Goal: Find specific page/section: Find specific page/section

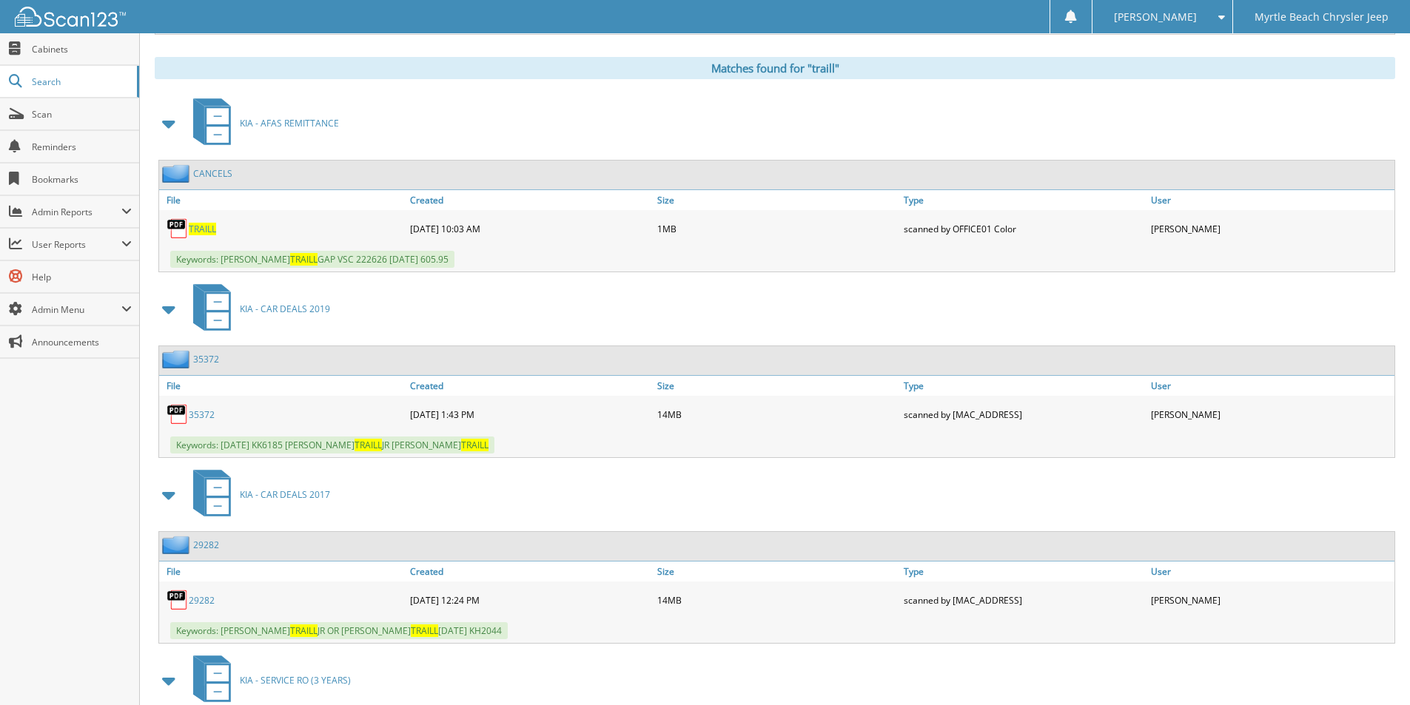
click at [66, 653] on div "Close Cabinets Search Scan Reminders Bookmarks Admin Reports File Counts" at bounding box center [70, 369] width 140 height 672
click at [785, 317] on div "KIA - CAR DEALS 2019" at bounding box center [775, 309] width 1240 height 58
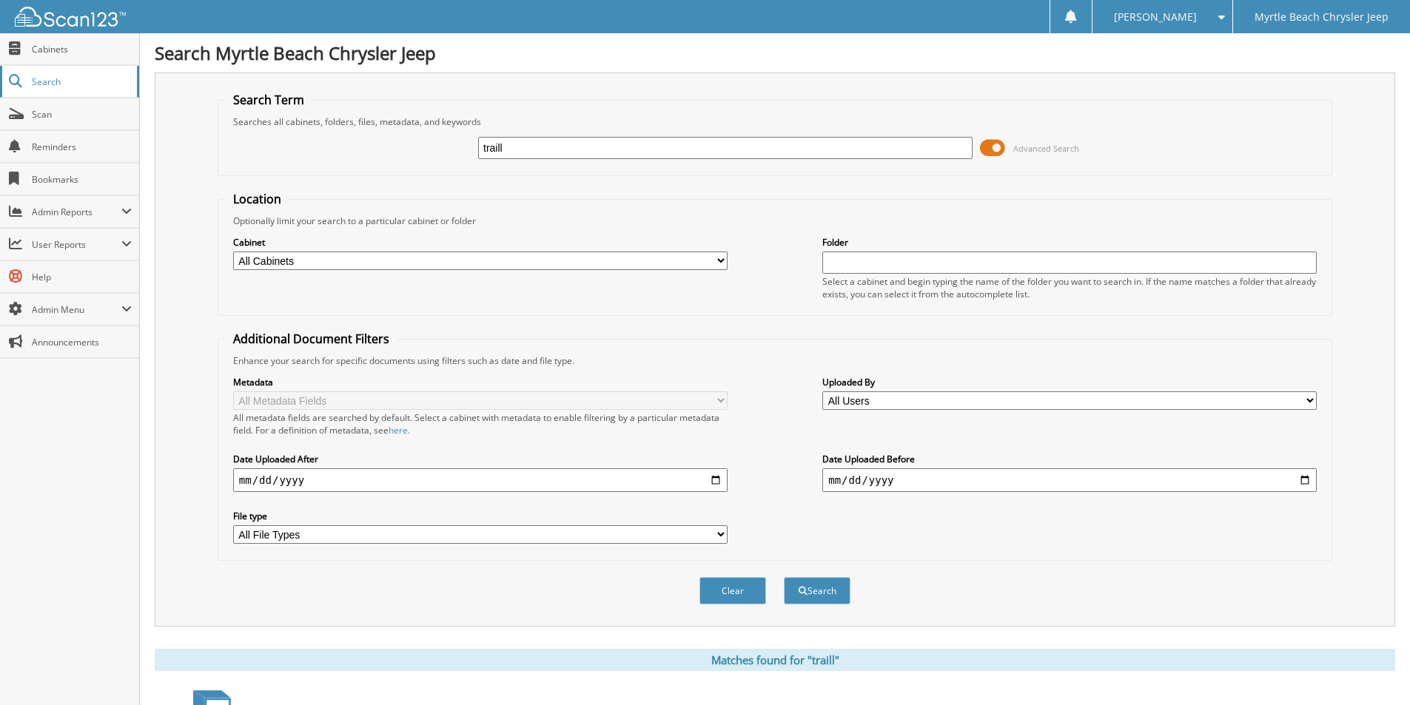
click at [36, 75] on span "Search" at bounding box center [81, 81] width 98 height 13
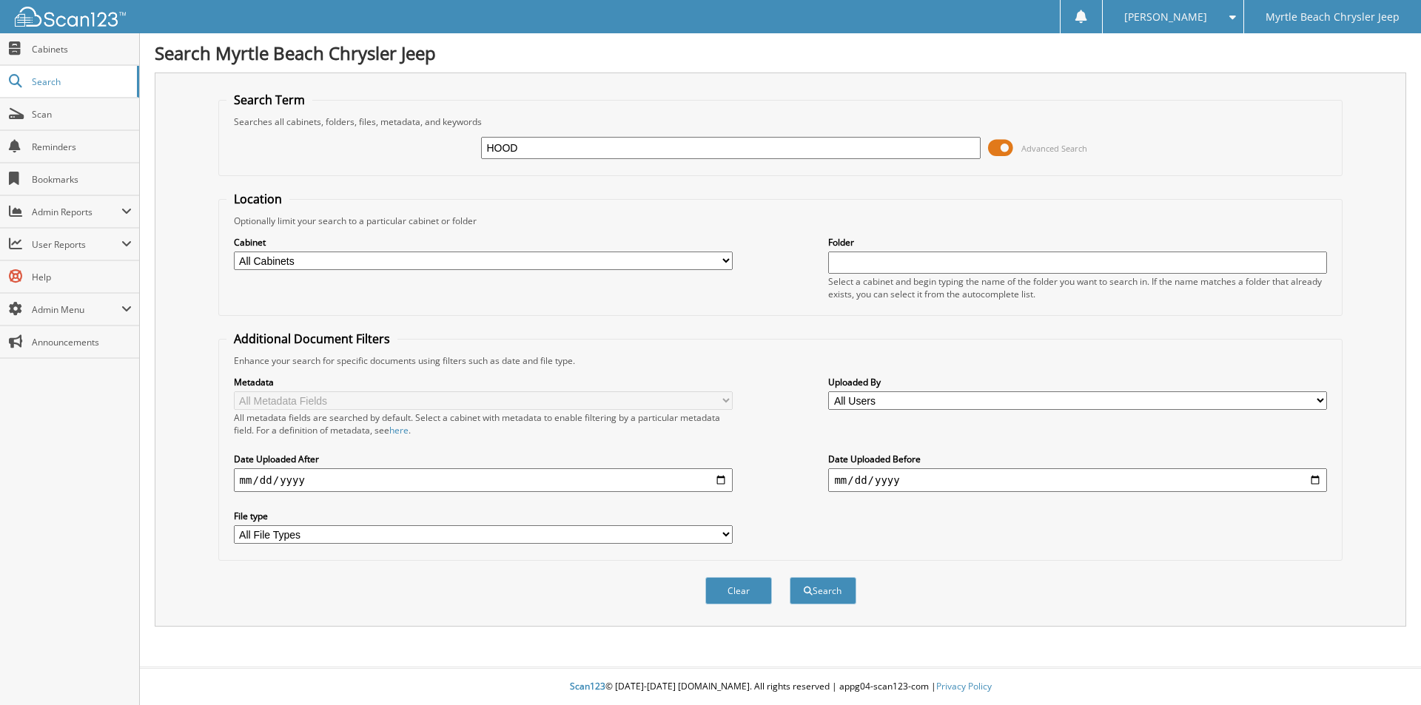
type input "HOOD"
click at [789, 577] on button "Search" at bounding box center [822, 590] width 67 height 27
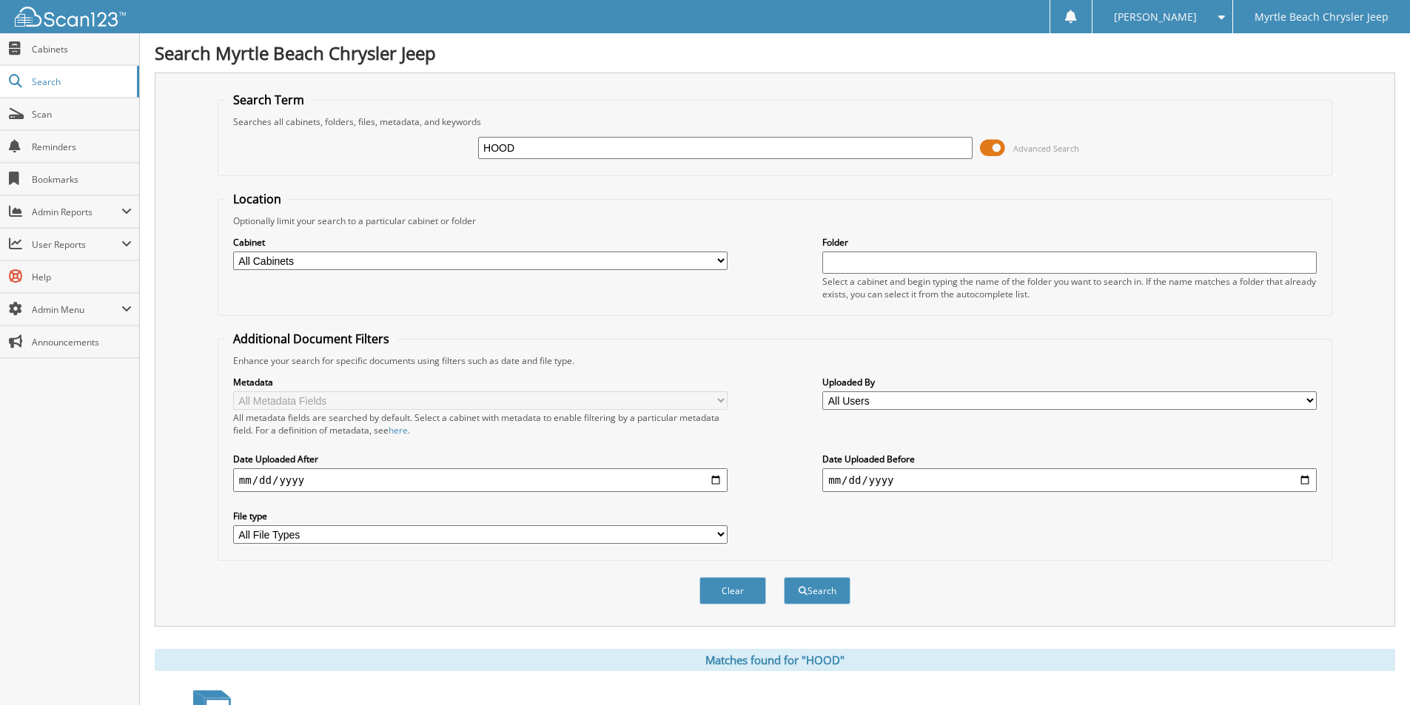
drag, startPoint x: 656, startPoint y: 141, endPoint x: 179, endPoint y: 194, distance: 480.2
click at [179, 194] on div "Search Term Searches all cabinets, folders, files, metadata, and keywords HOOD …" at bounding box center [775, 350] width 1240 height 554
click at [582, 156] on input "HOOD" at bounding box center [725, 148] width 494 height 22
type input "RICKYHOOD"
click at [784, 577] on button "Search" at bounding box center [817, 590] width 67 height 27
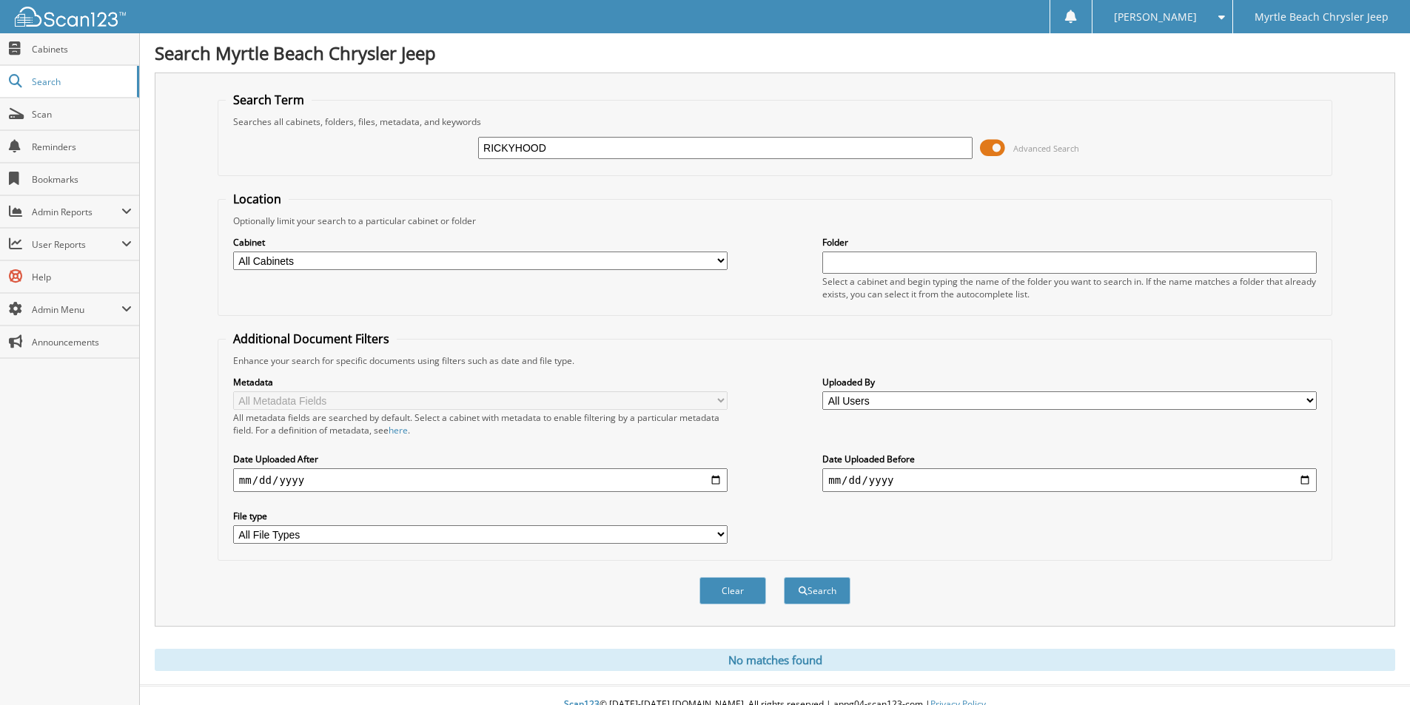
click at [515, 149] on input "RICKYHOOD" at bounding box center [725, 148] width 494 height 22
type input "RICKY HOOD"
click at [784, 577] on button "Search" at bounding box center [817, 590] width 67 height 27
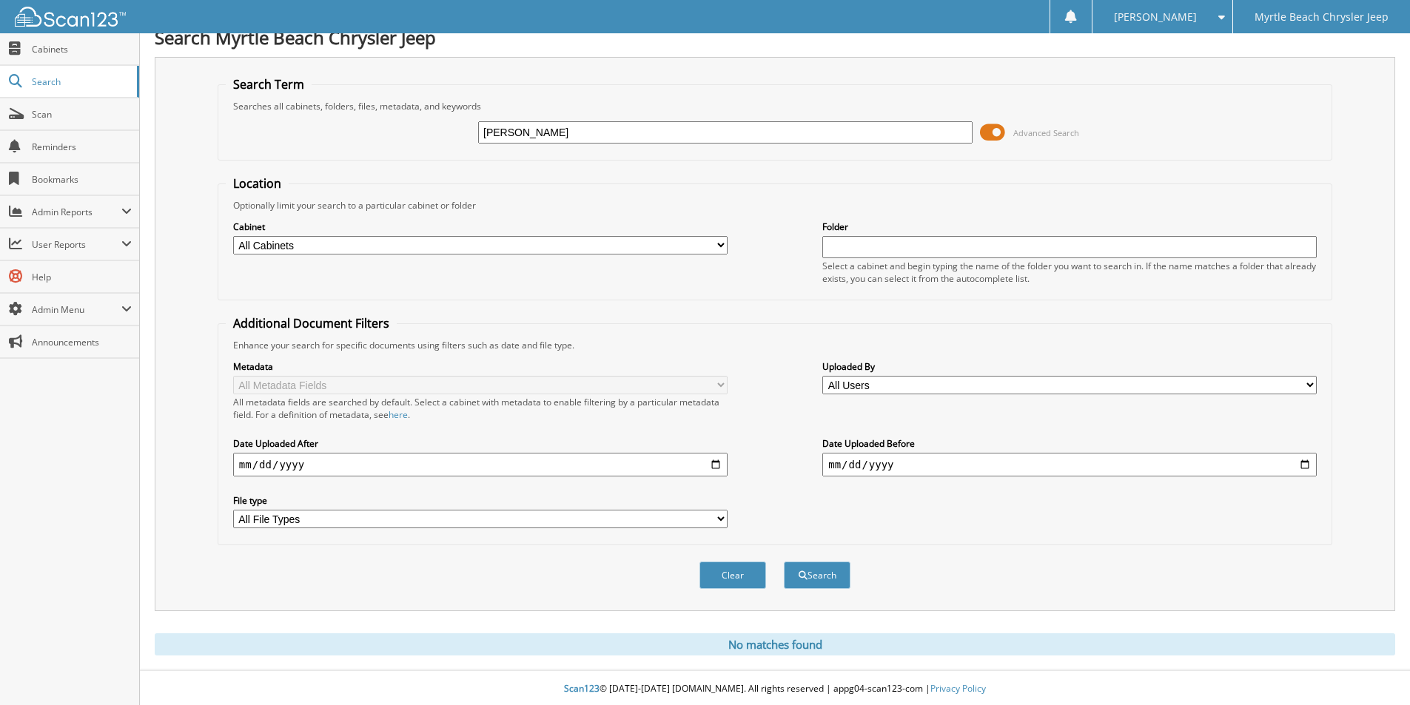
scroll to position [18, 0]
drag, startPoint x: 660, startPoint y: 127, endPoint x: 112, endPoint y: 129, distance: 548.3
click at [112, 129] on body "Jasmine G. Settings Logout Myrtle Beach Chrysler Jeep Close Cabinets Search Sca…" at bounding box center [705, 343] width 1410 height 723
type input "HOOD"
click at [784, 559] on button "Search" at bounding box center [817, 572] width 67 height 27
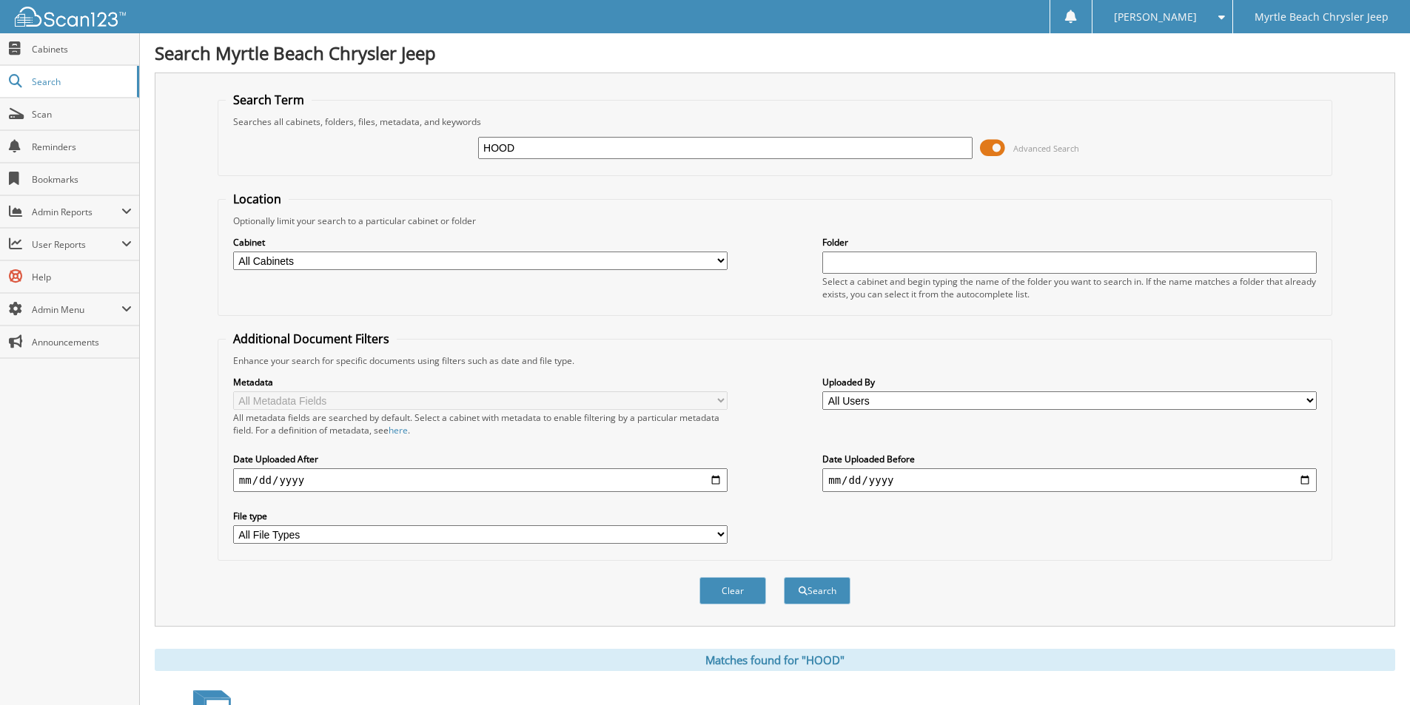
drag, startPoint x: 537, startPoint y: 148, endPoint x: 433, endPoint y: 136, distance: 105.0
click at [433, 136] on div "HOOD Advanced Search" at bounding box center [775, 148] width 1098 height 40
type input "S"
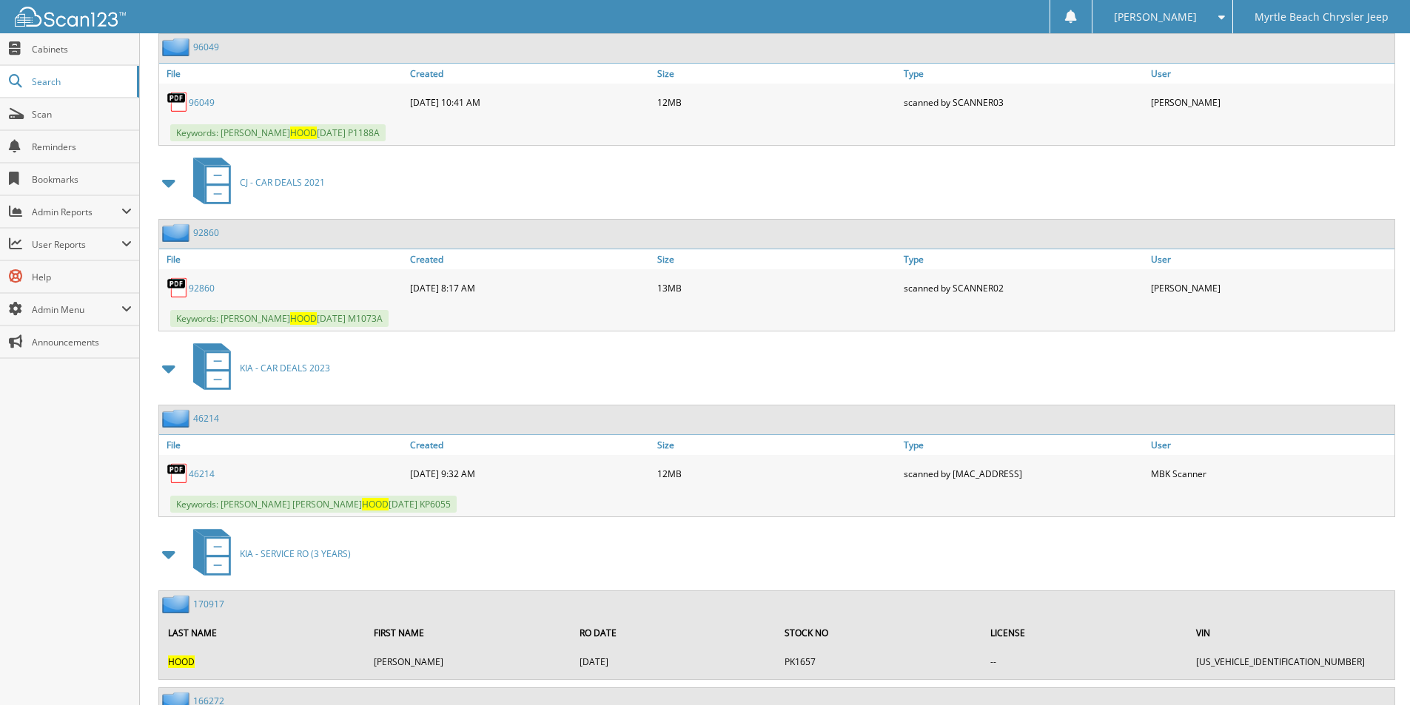
scroll to position [2146, 0]
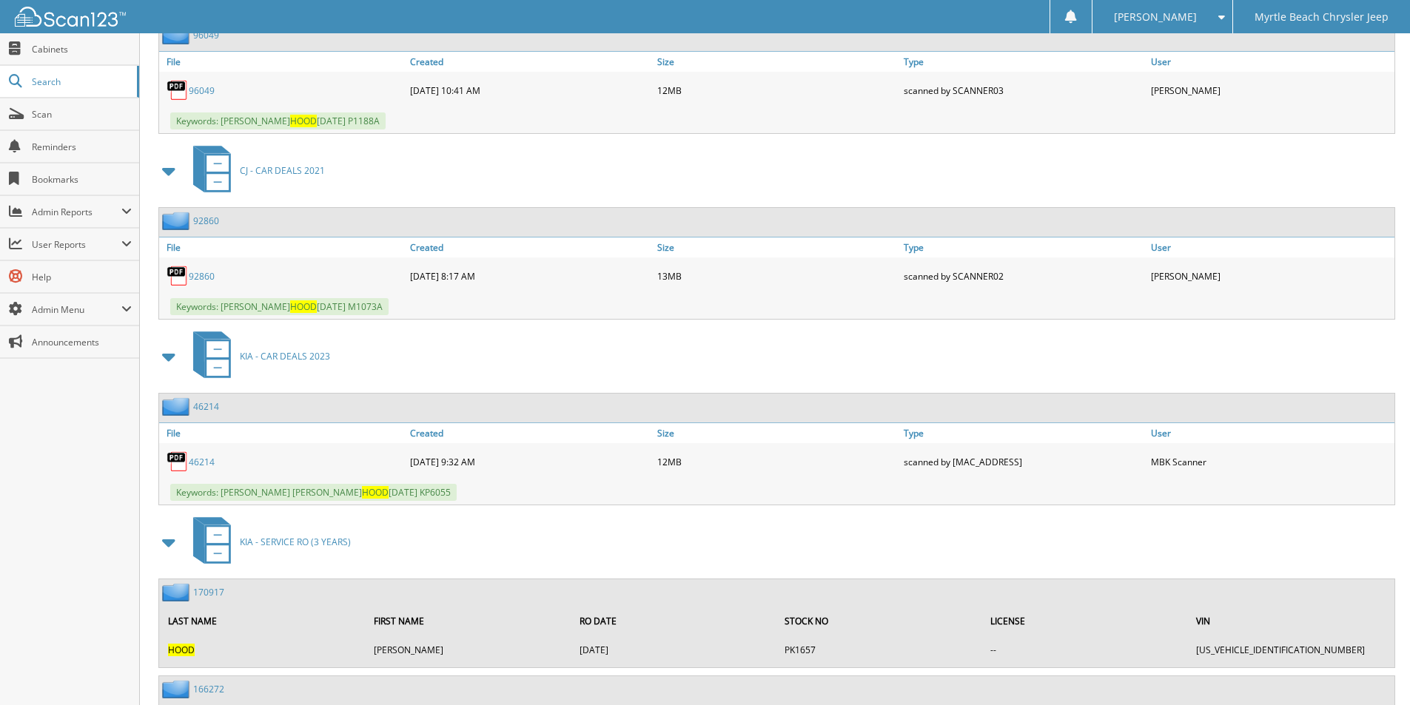
click at [199, 460] on link "46214" at bounding box center [202, 462] width 26 height 13
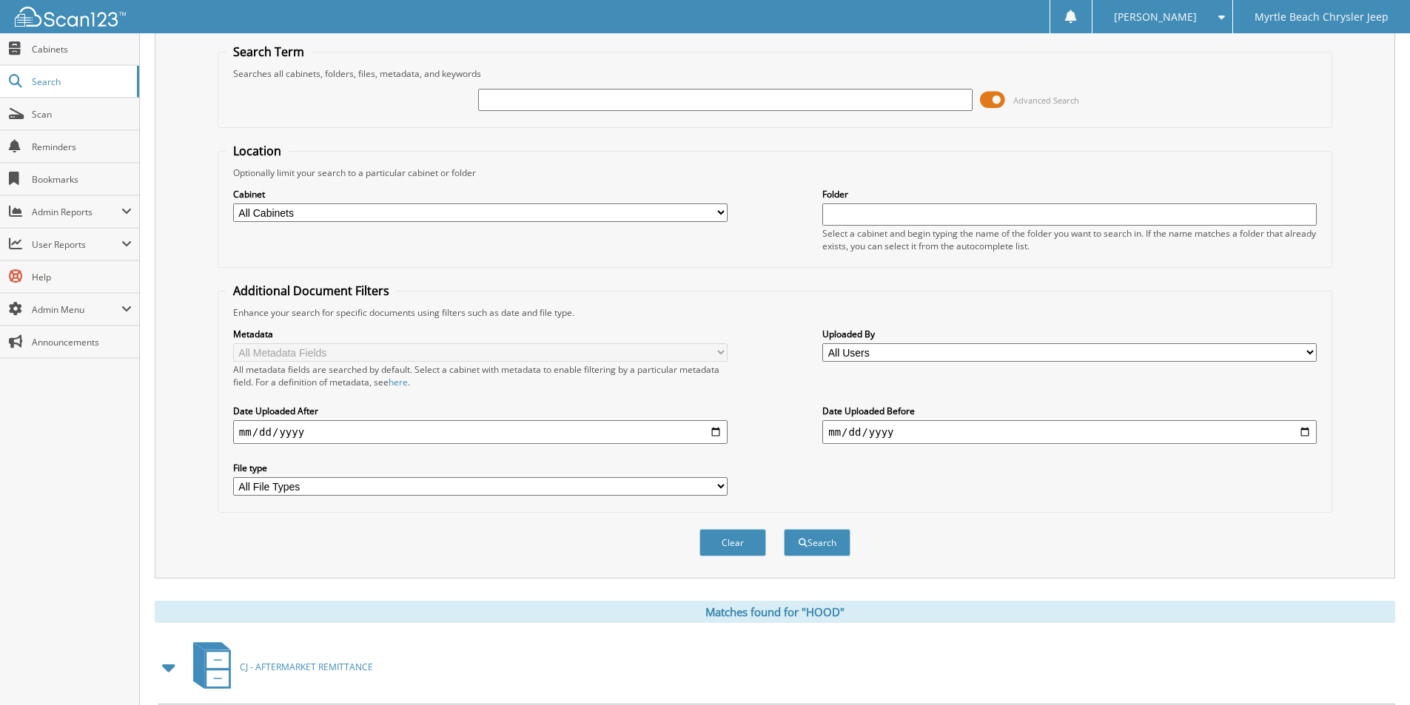
scroll to position [0, 0]
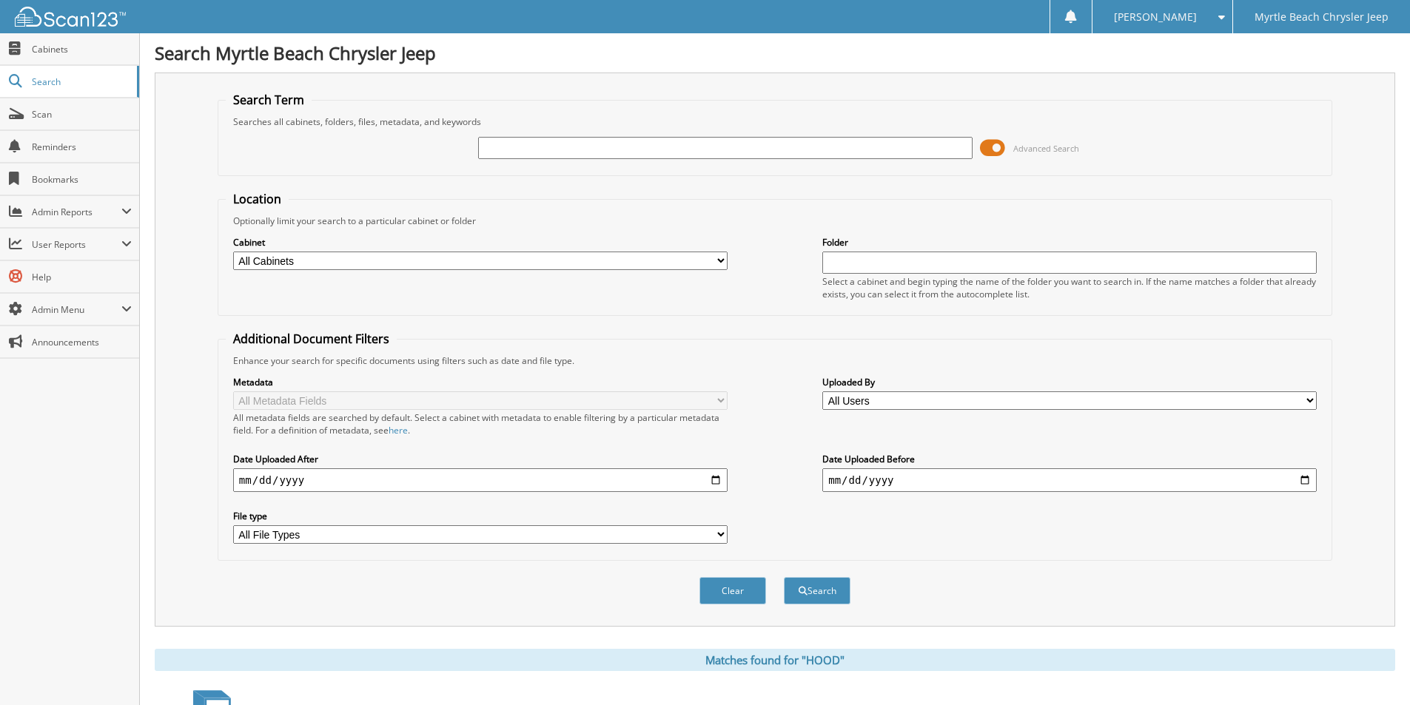
click at [587, 144] on input "text" at bounding box center [725, 148] width 494 height 22
type input "tuttle"
click at [819, 593] on button "Search" at bounding box center [817, 590] width 67 height 27
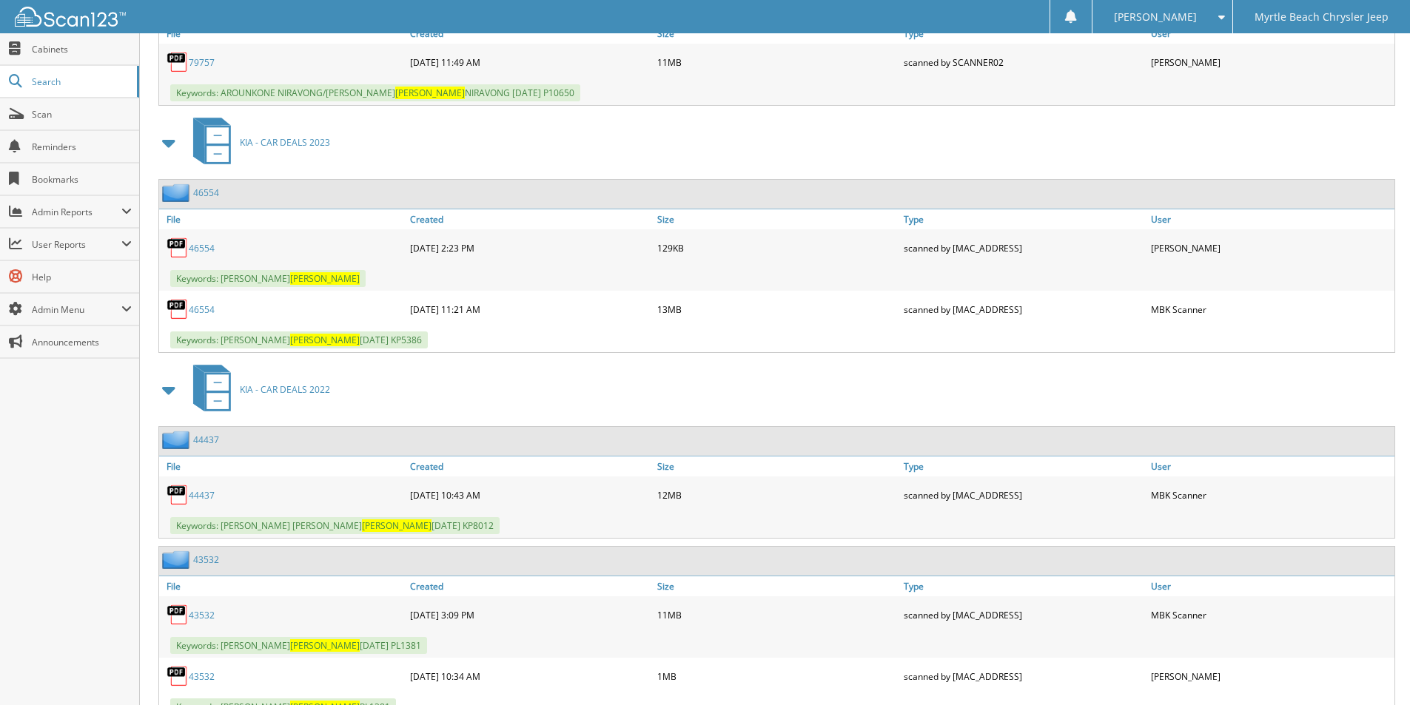
scroll to position [1850, 0]
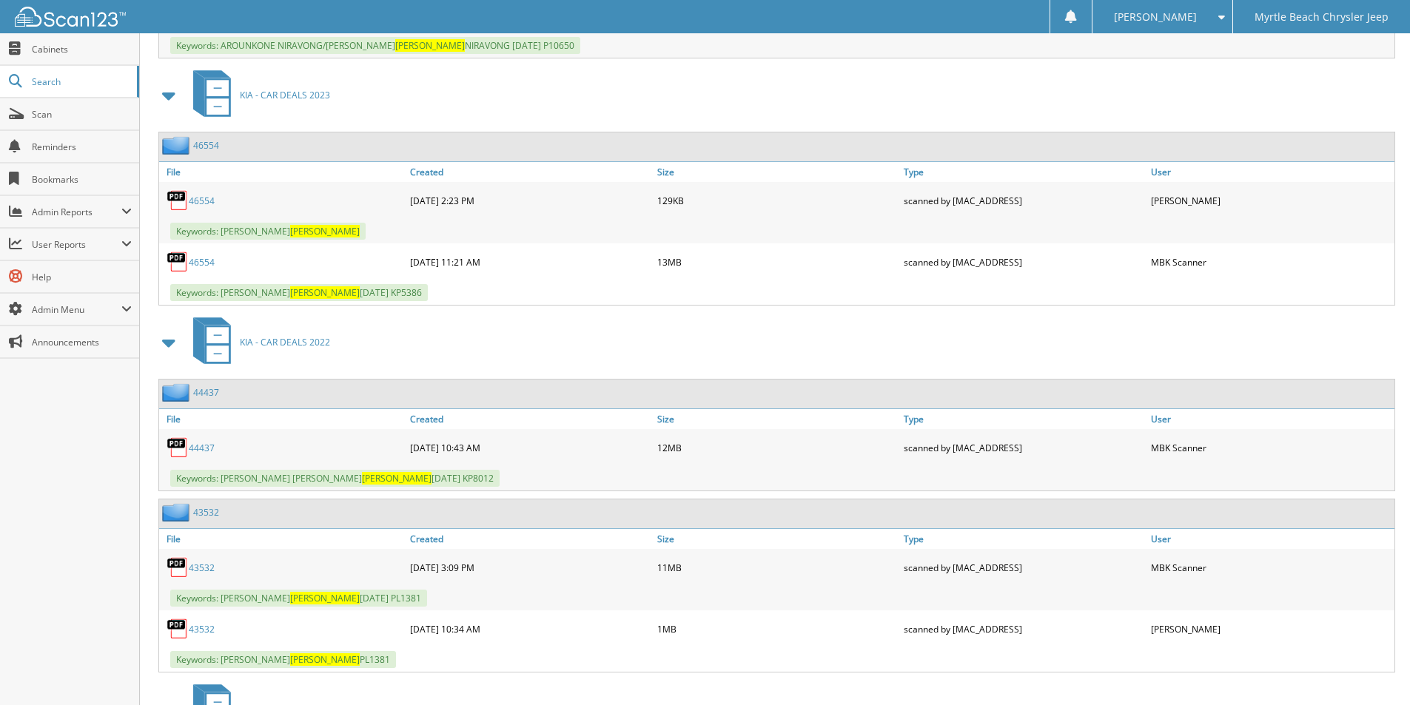
click at [198, 445] on link "44437" at bounding box center [202, 448] width 26 height 13
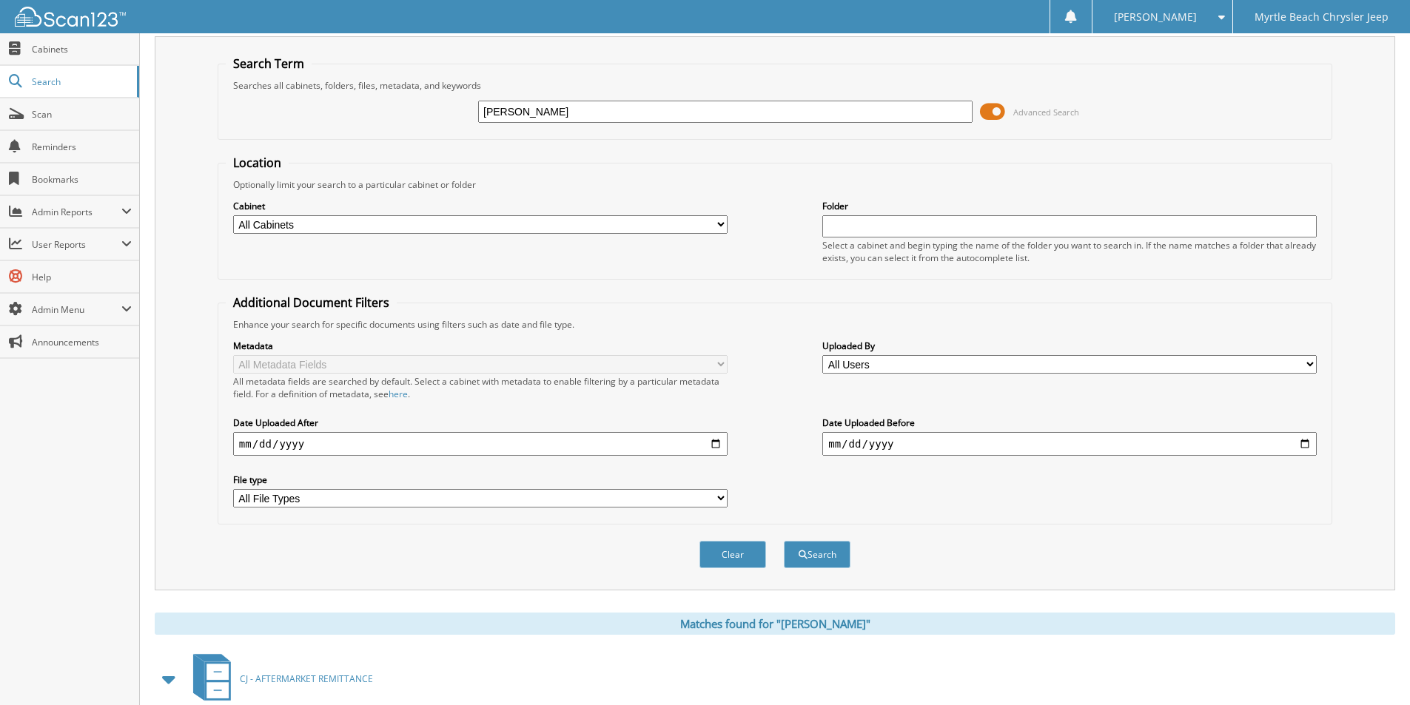
scroll to position [0, 0]
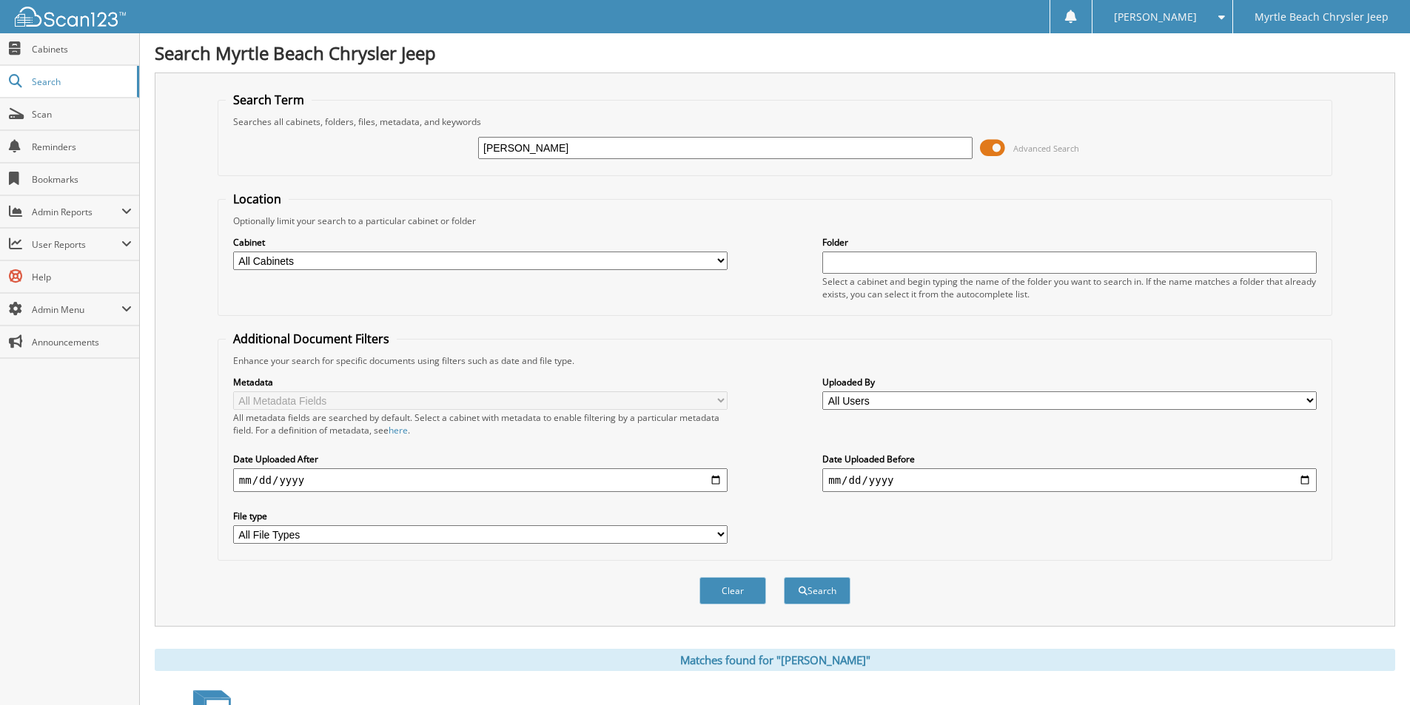
click at [611, 144] on input "tuttle" at bounding box center [725, 148] width 494 height 22
drag, startPoint x: 663, startPoint y: 147, endPoint x: 252, endPoint y: 145, distance: 411.4
click at [252, 145] on div "tuttle Advanced Search" at bounding box center [775, 148] width 1098 height 40
type input "DENEEN DIX"
click at [784, 577] on button "Search" at bounding box center [817, 590] width 67 height 27
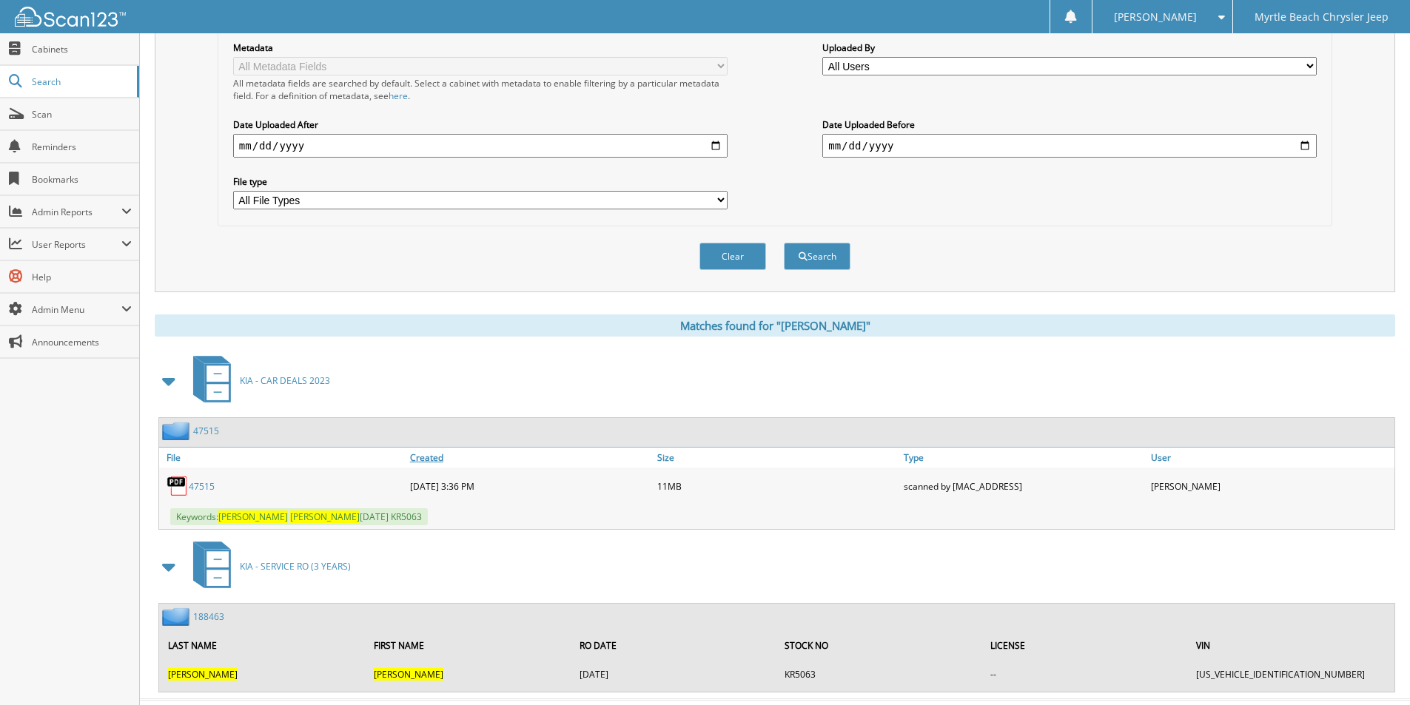
scroll to position [367, 0]
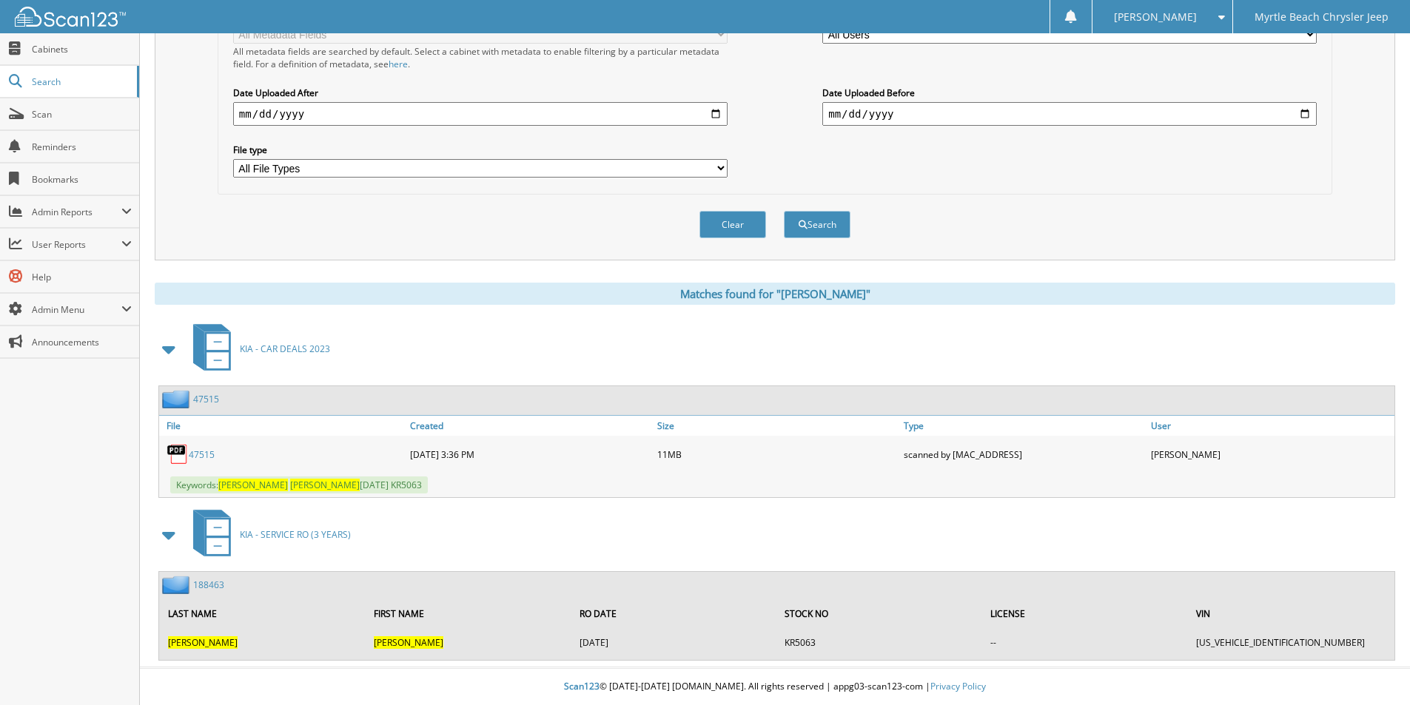
click at [203, 456] on link "47515" at bounding box center [202, 454] width 26 height 13
